Goal: Obtain resource: Download file/media

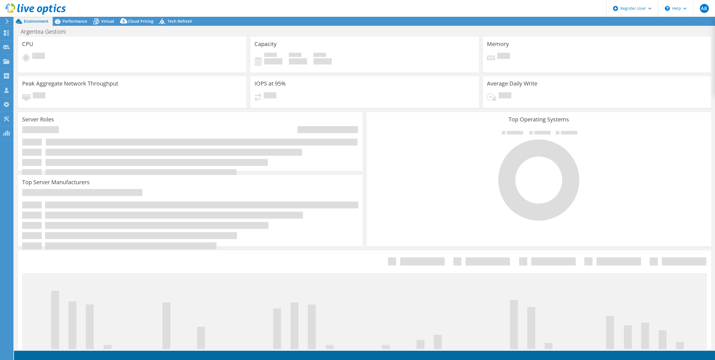
select select "EUFrankfurt"
select select "USD"
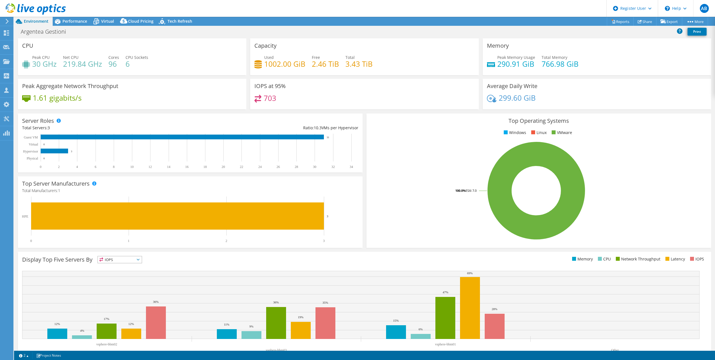
click at [365, 161] on div "Top Operating Systems Windows Linux VMware 100.0% ESXi 7.0" at bounding box center [539, 181] width 349 height 138
click at [67, 21] on span "Performance" at bounding box center [75, 21] width 25 height 5
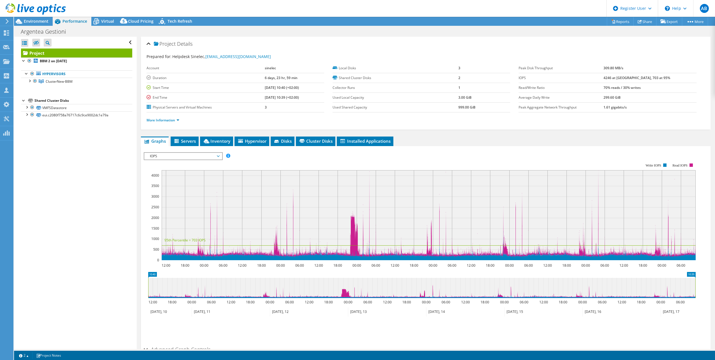
click at [164, 158] on span "IOPS" at bounding box center [183, 156] width 72 height 7
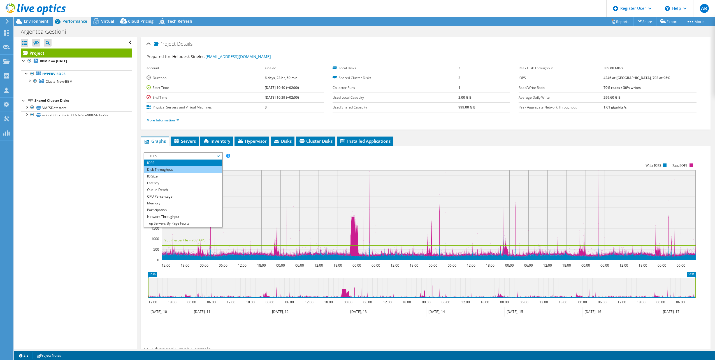
click at [170, 170] on li "Disk Throughput" at bounding box center [183, 169] width 78 height 7
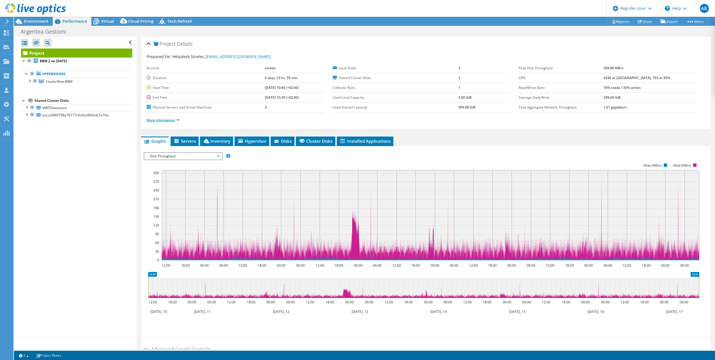
click at [166, 118] on link "More Information" at bounding box center [163, 120] width 33 height 5
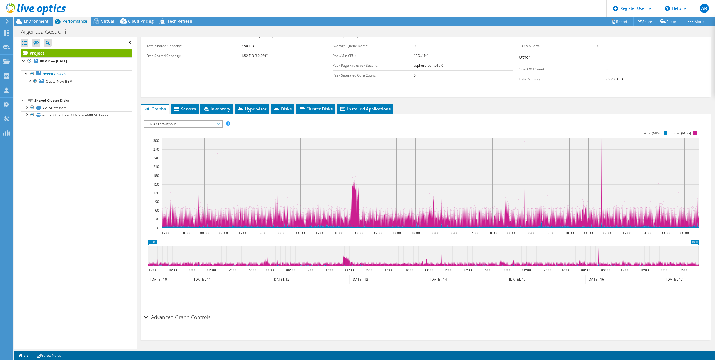
scroll to position [118, 0]
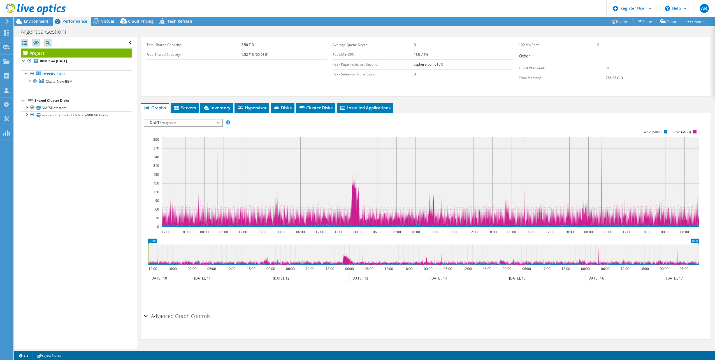
click at [177, 316] on h2 "Advanced Graph Controls" at bounding box center [177, 315] width 67 height 11
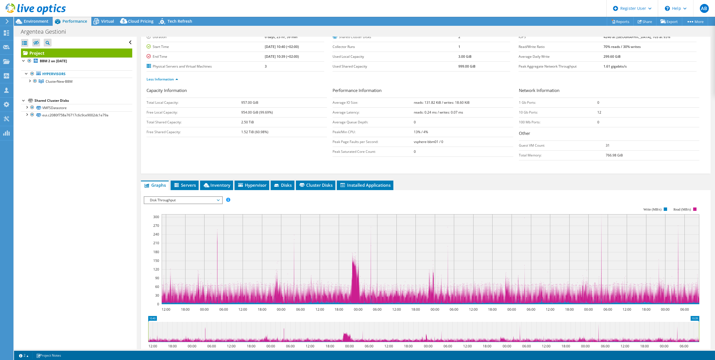
scroll to position [0, 0]
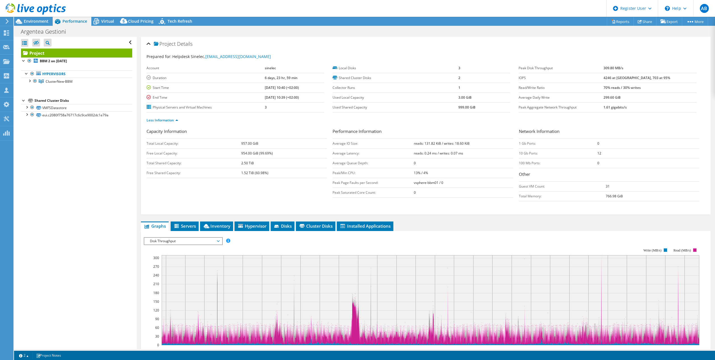
click at [624, 69] on b "309.80 MB/s" at bounding box center [614, 68] width 20 height 5
click at [207, 238] on span "Disk Throughput" at bounding box center [183, 241] width 72 height 7
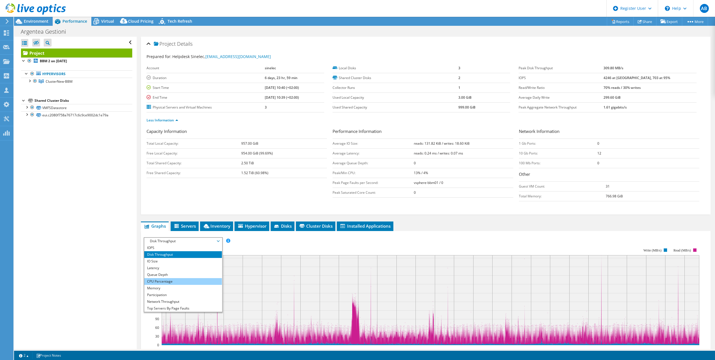
scroll to position [20, 0]
click at [189, 281] on li "Network Throughput" at bounding box center [183, 281] width 78 height 7
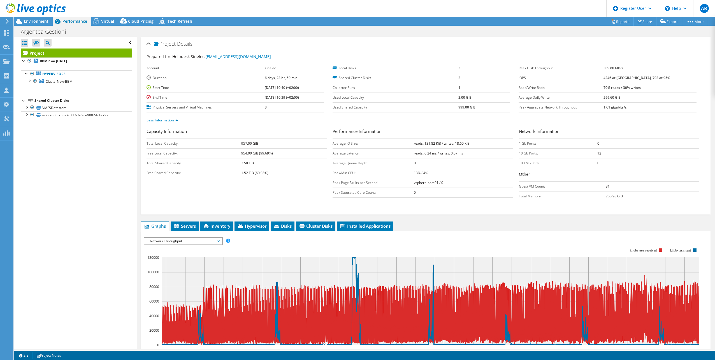
click at [189, 243] on span "Network Throughput" at bounding box center [183, 241] width 72 height 7
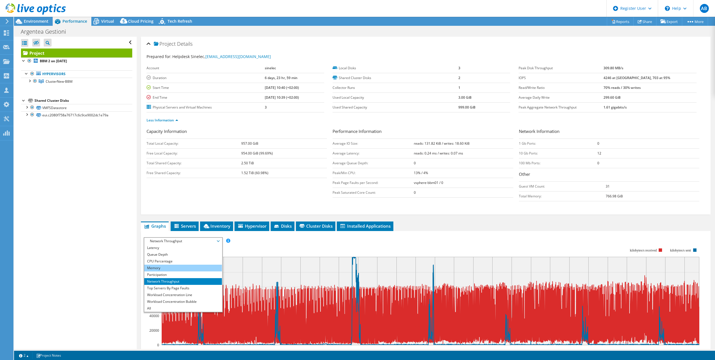
click at [177, 269] on li "Memory" at bounding box center [183, 268] width 78 height 7
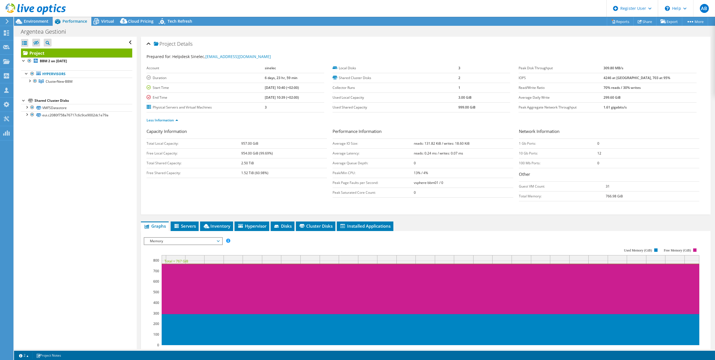
click at [202, 243] on span "Memory" at bounding box center [183, 241] width 72 height 7
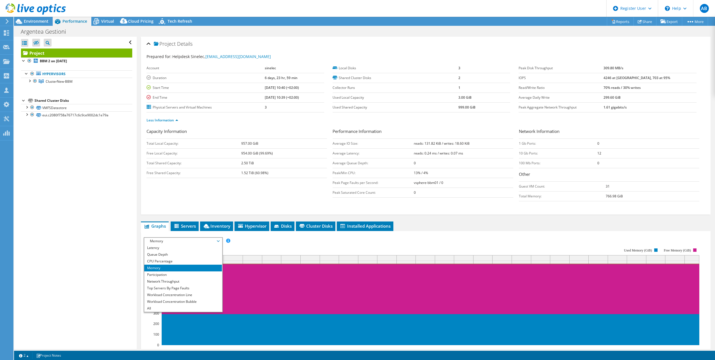
click at [202, 243] on span "Memory" at bounding box center [183, 241] width 72 height 7
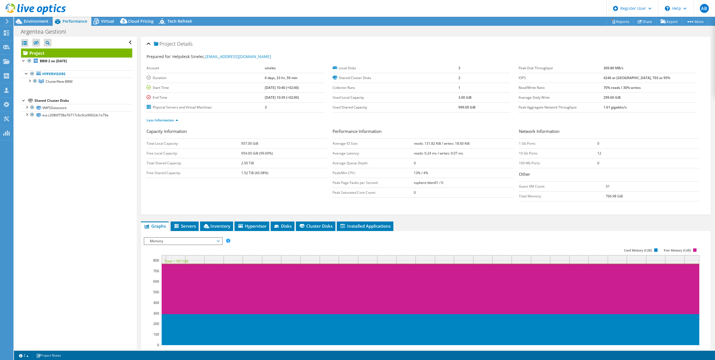
click at [202, 240] on span "Memory" at bounding box center [183, 241] width 72 height 7
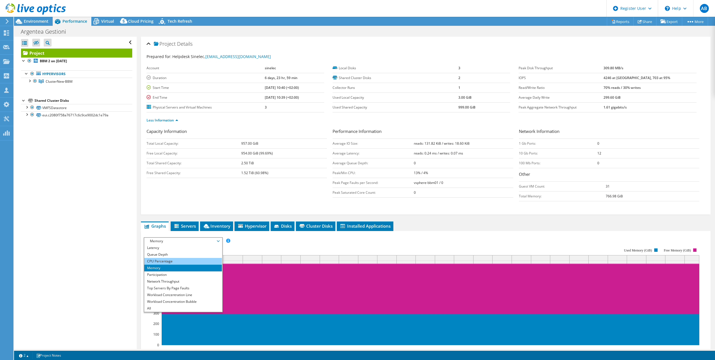
scroll to position [0, 0]
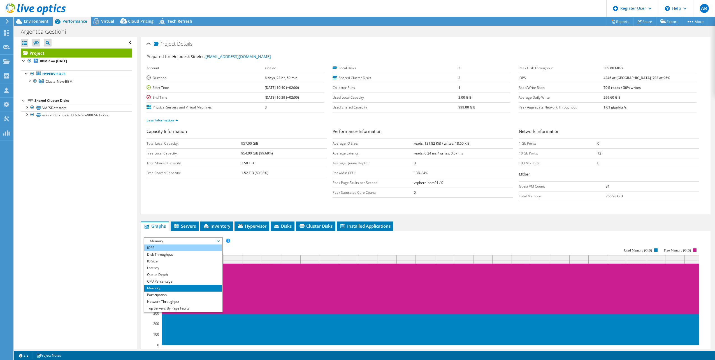
click at [188, 248] on li "IOPS" at bounding box center [183, 247] width 78 height 7
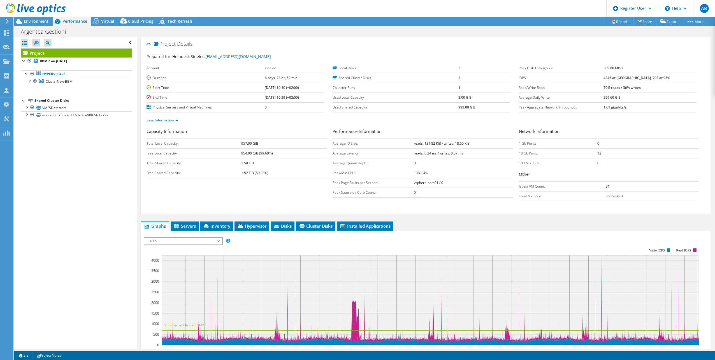
click at [188, 238] on span "IOPS" at bounding box center [183, 241] width 72 height 7
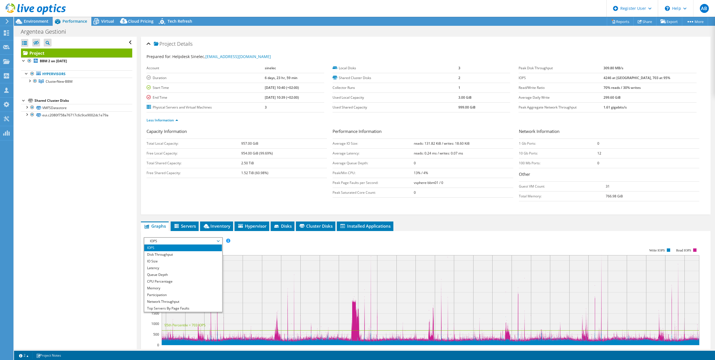
click at [188, 238] on span "IOPS" at bounding box center [183, 241] width 72 height 7
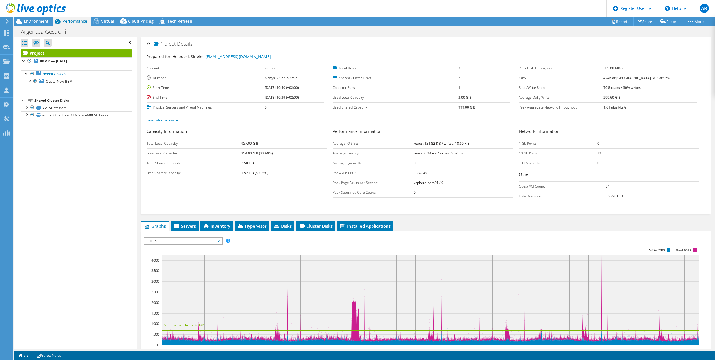
click at [188, 238] on span "IOPS" at bounding box center [183, 241] width 72 height 7
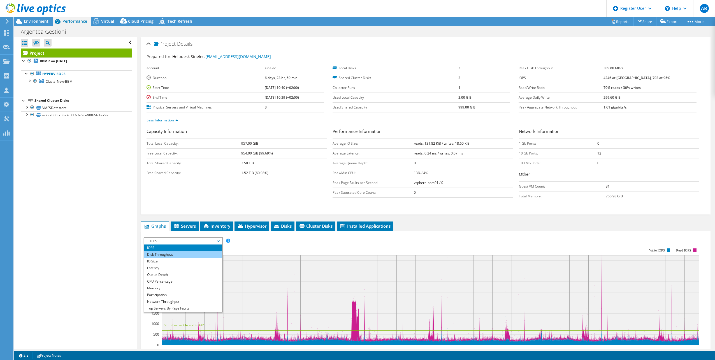
click at [175, 255] on li "Disk Throughput" at bounding box center [183, 254] width 78 height 7
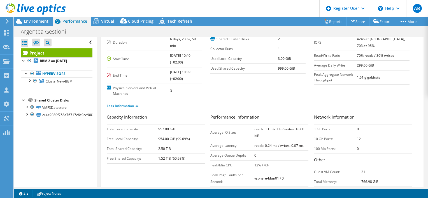
scroll to position [69, 0]
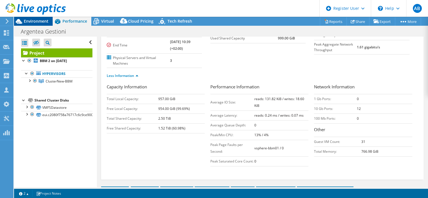
click at [41, 21] on span "Environment" at bounding box center [36, 21] width 25 height 5
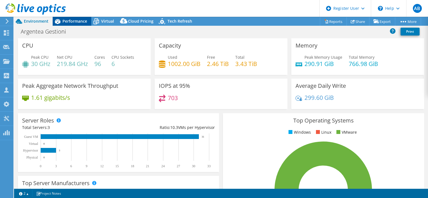
click at [64, 21] on span "Performance" at bounding box center [75, 21] width 25 height 5
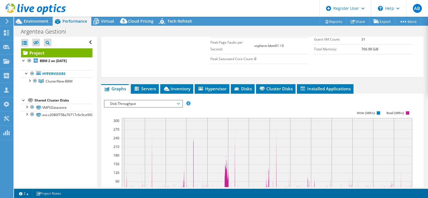
scroll to position [172, 0]
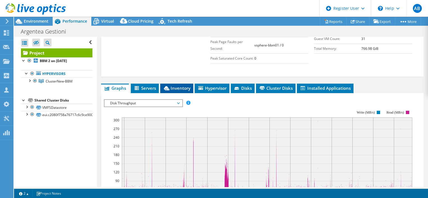
click at [180, 84] on li "Inventory" at bounding box center [176, 89] width 33 height 10
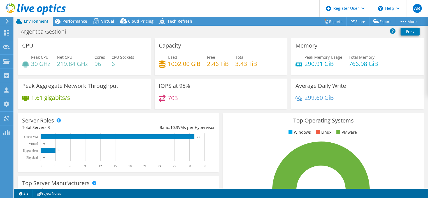
select select "EUFrankfurt"
select select "USD"
click at [74, 19] on span "Performance" at bounding box center [75, 21] width 25 height 5
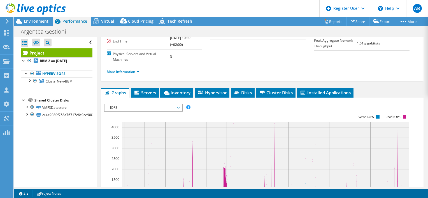
scroll to position [103, 0]
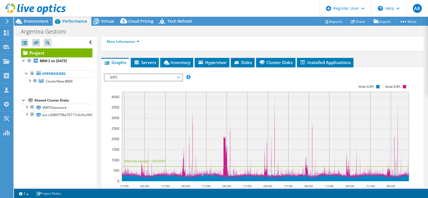
click at [151, 74] on span "IOPS" at bounding box center [143, 77] width 72 height 7
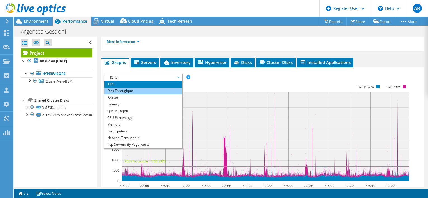
click at [140, 88] on li "Disk Throughput" at bounding box center [144, 91] width 78 height 7
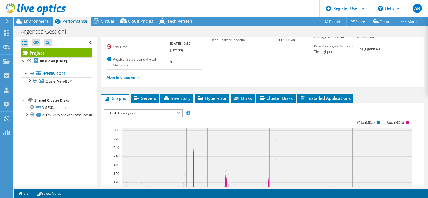
scroll to position [58, 0]
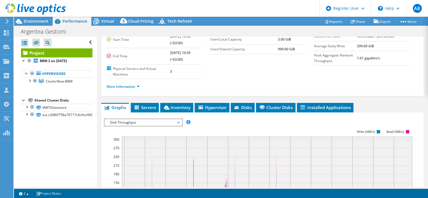
click at [137, 119] on span "Disk Throughput" at bounding box center [143, 122] width 72 height 7
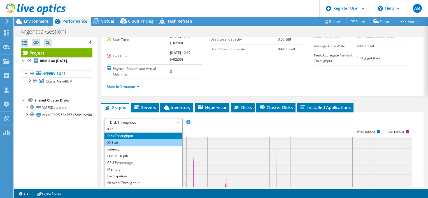
click at [132, 140] on li "IO Size" at bounding box center [144, 143] width 78 height 7
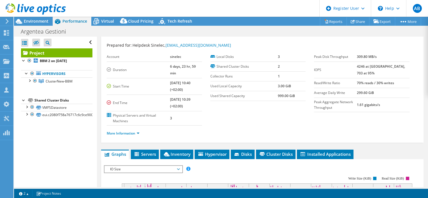
scroll to position [11, 0]
drag, startPoint x: 367, startPoint y: 83, endPoint x: 382, endPoint y: 90, distance: 16.9
click at [382, 88] on tr "Read/Write Ratio 70% reads / 30% writes" at bounding box center [361, 84] width 95 height 10
click at [382, 88] on td "70% reads / 30% writes" at bounding box center [383, 84] width 52 height 10
click at [297, 111] on section "Account sinelec Duration 6 days, 23 hr, 59 min Start Time 09/10/2025, 10:40 (+0…" at bounding box center [211, 89] width 208 height 74
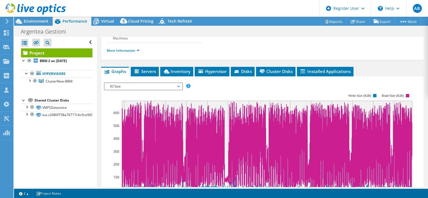
scroll to position [95, 0]
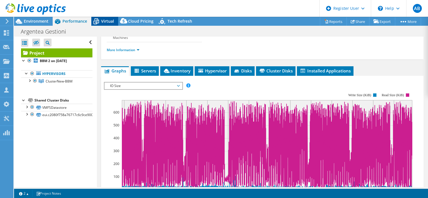
click at [107, 22] on span "Virtual" at bounding box center [107, 21] width 13 height 5
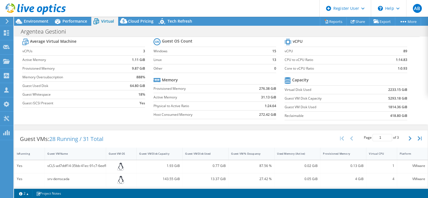
scroll to position [0, 0]
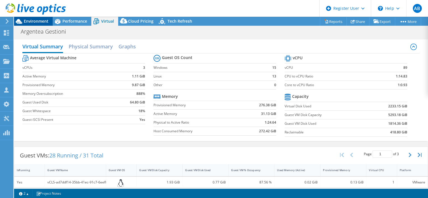
click at [36, 22] on span "Environment" at bounding box center [36, 21] width 25 height 5
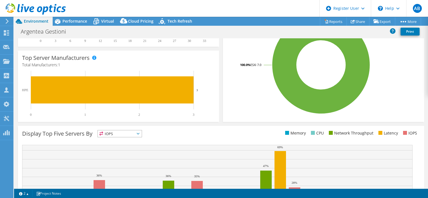
scroll to position [121, 0]
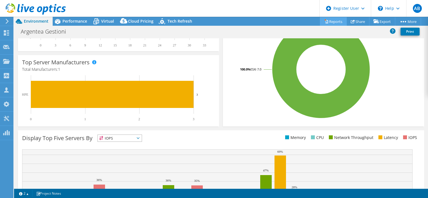
click at [327, 25] on link "Reports" at bounding box center [333, 21] width 27 height 9
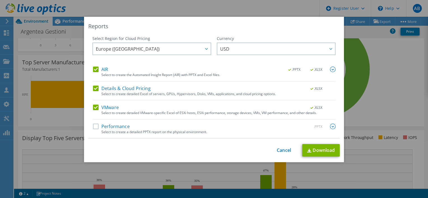
click at [93, 126] on label "Performance" at bounding box center [111, 127] width 37 height 6
click at [0, 0] on input "Performance" at bounding box center [0, 0] width 0 height 0
click at [333, 126] on img at bounding box center [333, 127] width 6 height 6
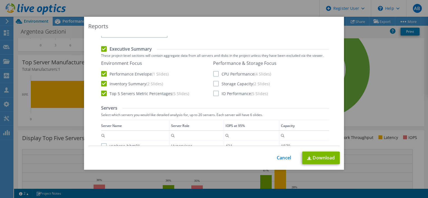
scroll to position [119, 0]
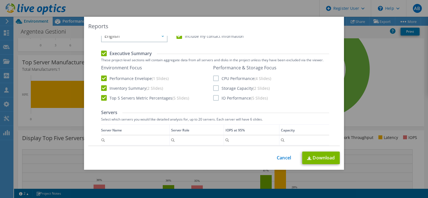
click at [213, 89] on label "Storage Capacity (2 Slides)" at bounding box center [241, 89] width 57 height 6
click at [0, 0] on input "Storage Capacity (2 Slides)" at bounding box center [0, 0] width 0 height 0
click at [213, 78] on label "CPU Performance (4 Slides)" at bounding box center [242, 79] width 58 height 6
click at [0, 0] on input "CPU Performance (4 Slides)" at bounding box center [0, 0] width 0 height 0
click at [213, 100] on label "IO Performance (5 Slides)" at bounding box center [240, 98] width 55 height 6
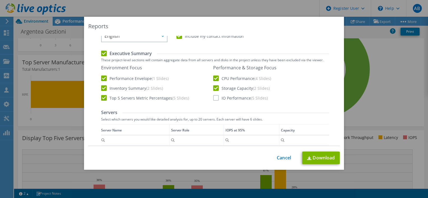
click at [0, 0] on input "IO Performance (5 Slides)" at bounding box center [0, 0] width 0 height 0
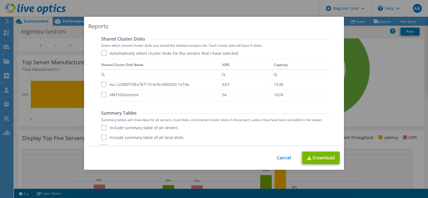
scroll to position [299, 0]
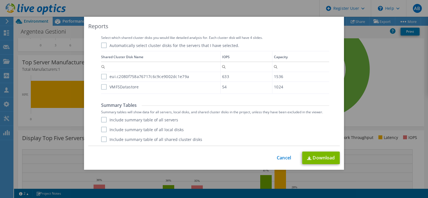
click at [104, 118] on label "Include summary table of all servers" at bounding box center [139, 120] width 77 height 6
click at [0, 0] on input "Include summary table of all servers" at bounding box center [0, 0] width 0 height 0
click at [313, 158] on link "Download" at bounding box center [322, 158] width 38 height 13
click at [275, 27] on div "Reports" at bounding box center [214, 26] width 252 height 8
click at [281, 160] on link "Cancel" at bounding box center [284, 158] width 14 height 5
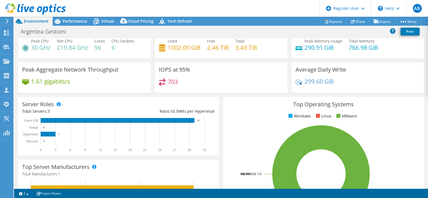
scroll to position [16, 0]
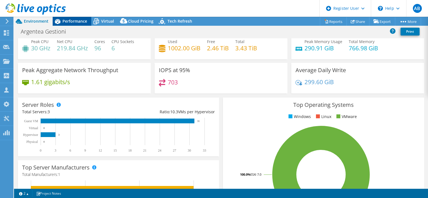
click at [71, 20] on span "Performance" at bounding box center [75, 21] width 25 height 5
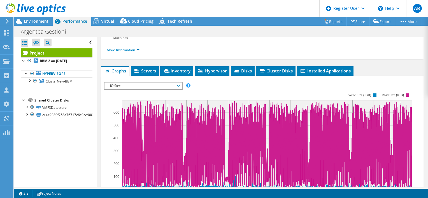
scroll to position [0, 0]
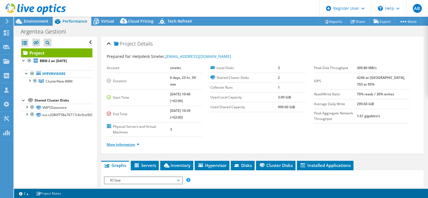
click at [135, 142] on link "More Information" at bounding box center [123, 144] width 33 height 5
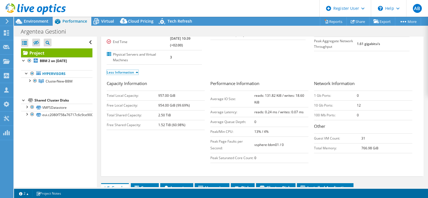
scroll to position [75, 0]
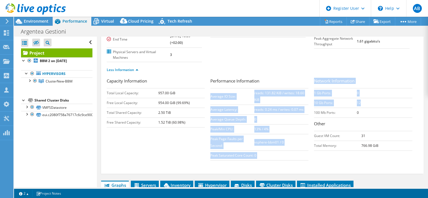
drag, startPoint x: 358, startPoint y: 94, endPoint x: 312, endPoint y: 96, distance: 46.0
click at [314, 98] on tr "10 Gb Ports: 12" at bounding box center [363, 103] width 98 height 10
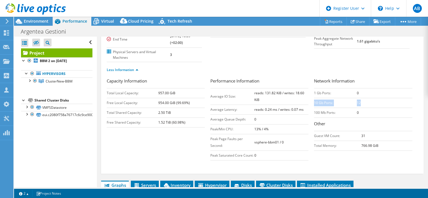
drag, startPoint x: 312, startPoint y: 96, endPoint x: 340, endPoint y: 94, distance: 28.4
click at [340, 98] on td "10 Gb Ports:" at bounding box center [335, 103] width 43 height 10
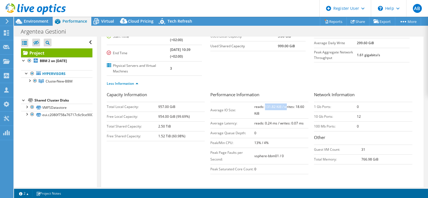
drag, startPoint x: 263, startPoint y: 100, endPoint x: 284, endPoint y: 99, distance: 21.0
click at [284, 105] on b "reads: 131.82 KiB / writes: 18.60 KiB" at bounding box center [280, 110] width 50 height 11
drag, startPoint x: 284, startPoint y: 99, endPoint x: 294, endPoint y: 100, distance: 10.1
click at [294, 105] on b "reads: 131.82 KiB / writes: 18.60 KiB" at bounding box center [280, 110] width 50 height 11
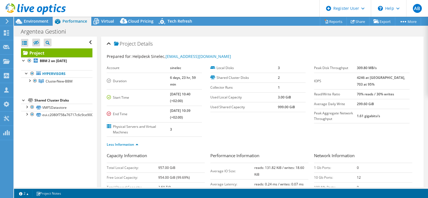
select select "EUFrankfurt"
select select "USD"
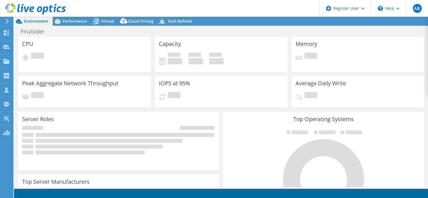
select select "USD"
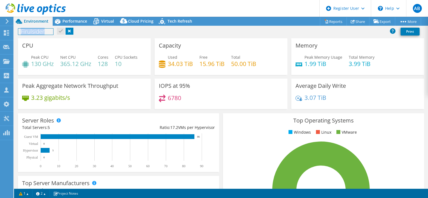
drag, startPoint x: 18, startPoint y: 33, endPoint x: 54, endPoint y: 35, distance: 35.6
click at [54, 35] on div "Firulsider Print" at bounding box center [221, 31] width 414 height 10
copy h1 "Firulsider"
